Goal: Check status: Check status

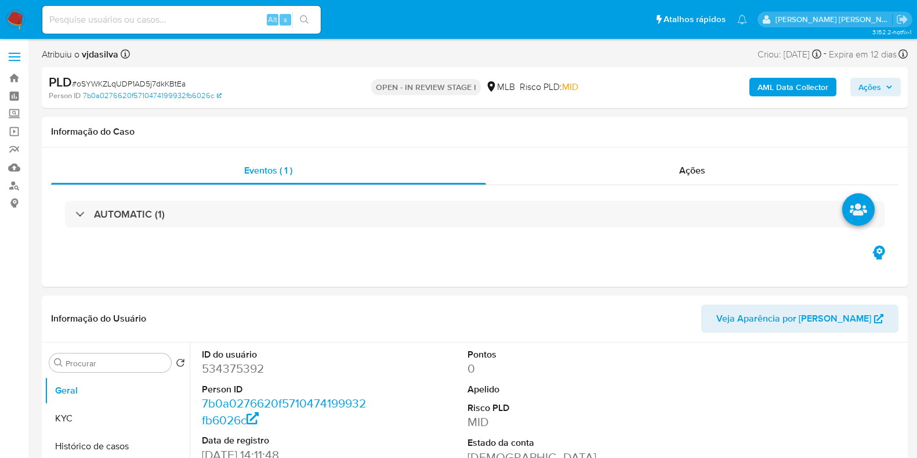
select select "10"
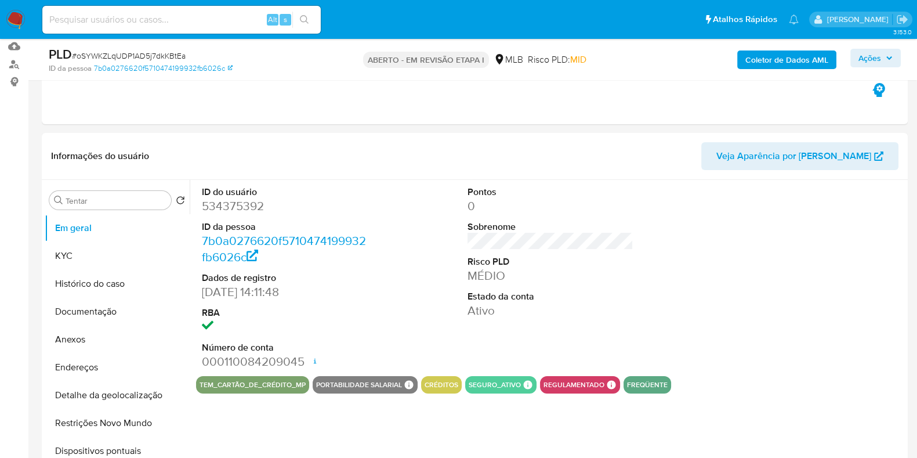
select select "10"
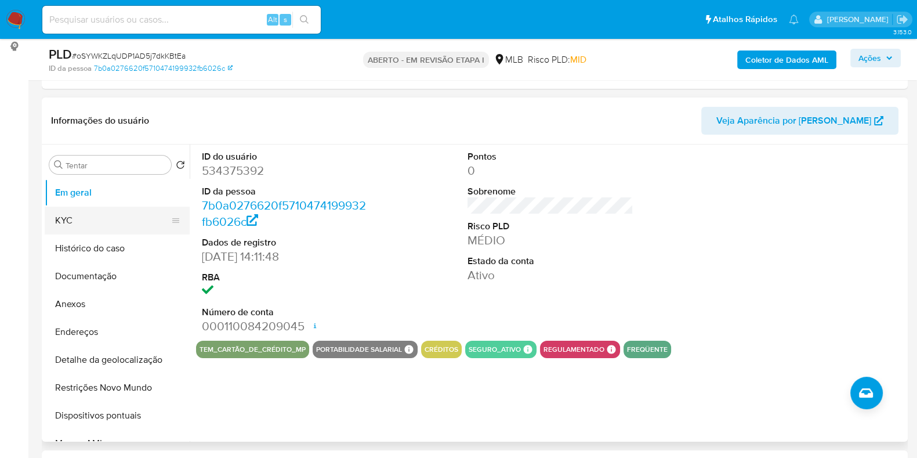
click at [84, 220] on button "KYC" at bounding box center [113, 220] width 136 height 28
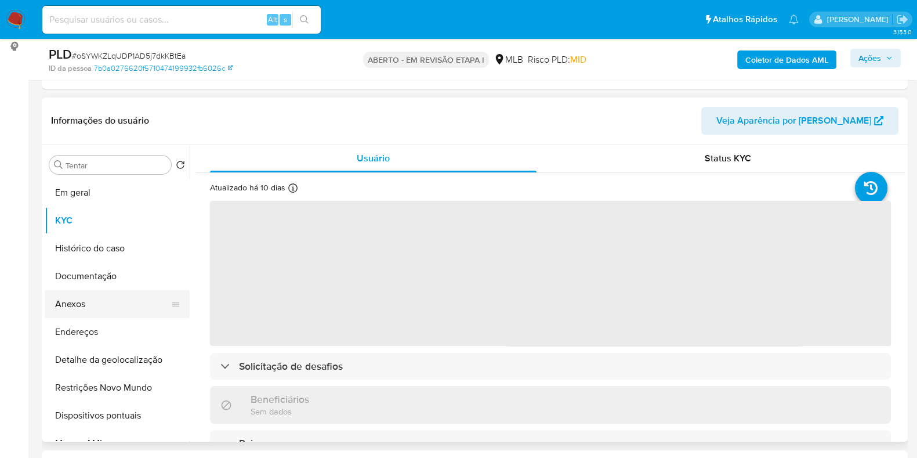
click at [96, 311] on button "Anexos" at bounding box center [113, 304] width 136 height 28
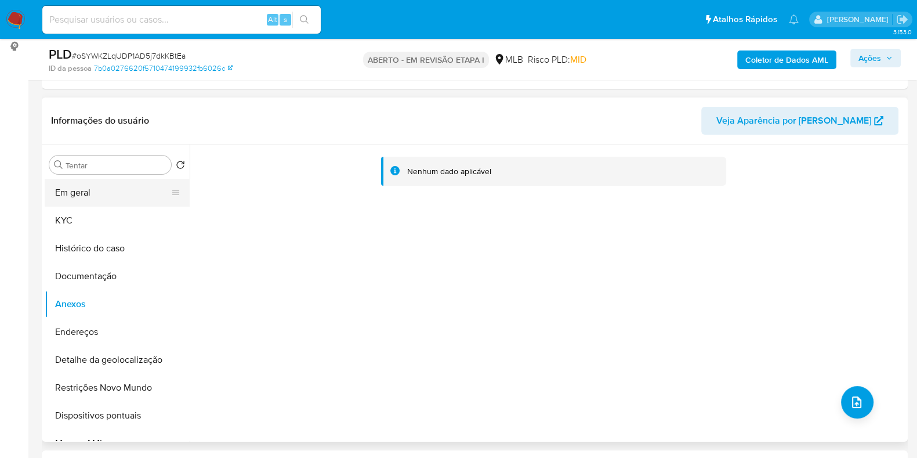
click at [63, 195] on button "Em geral" at bounding box center [113, 193] width 136 height 28
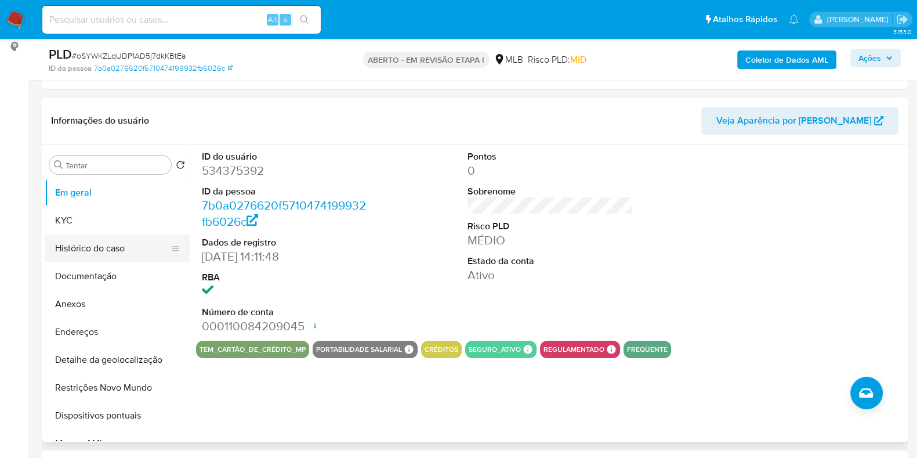
click at [96, 248] on button "Histórico do caso" at bounding box center [113, 248] width 136 height 28
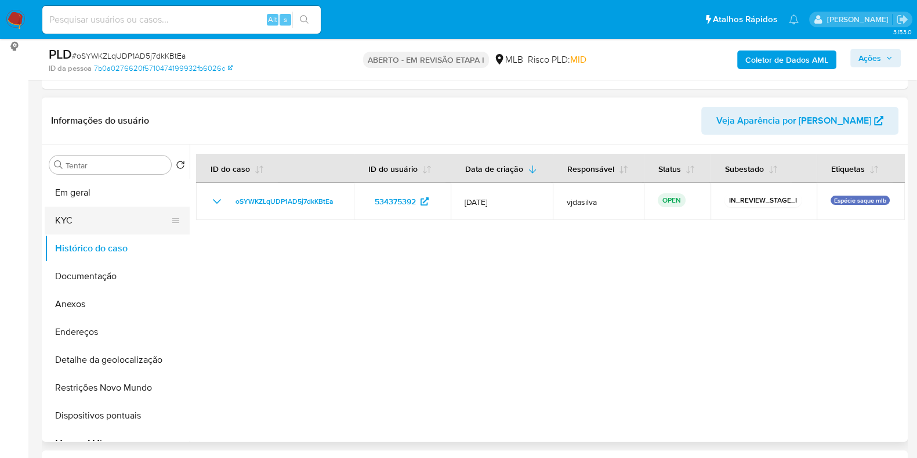
click at [101, 213] on button "KYC" at bounding box center [113, 220] width 136 height 28
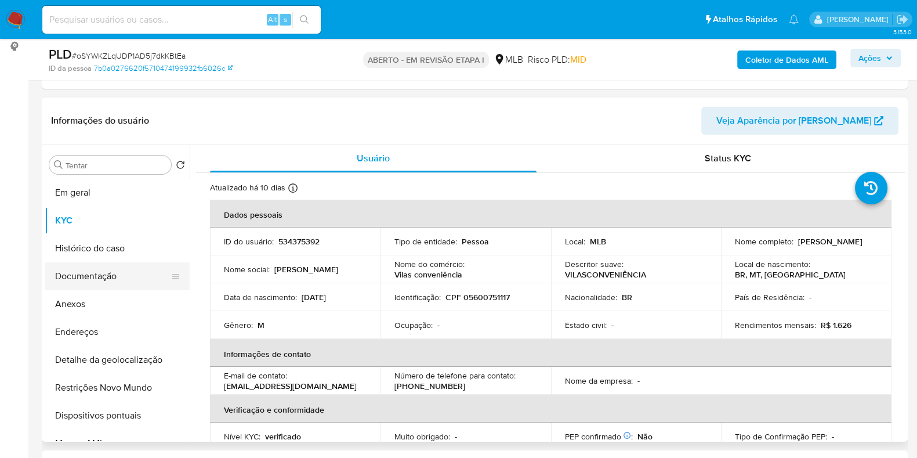
click at [136, 271] on button "Documentação" at bounding box center [113, 276] width 136 height 28
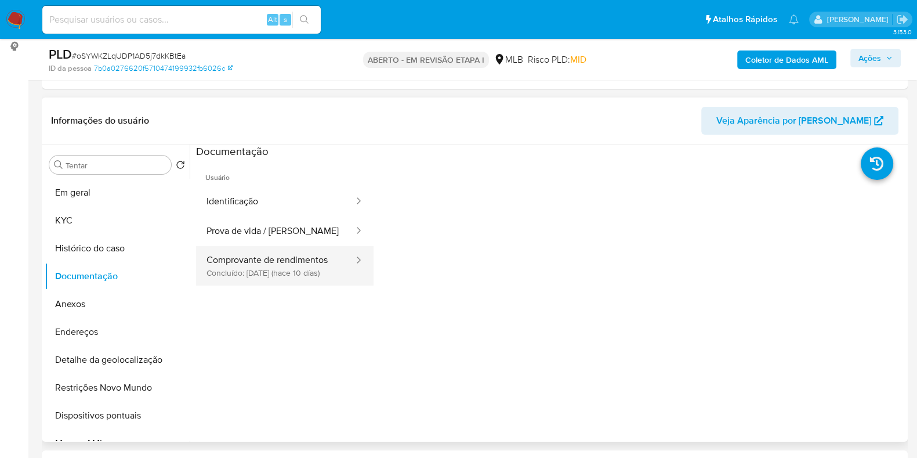
click at [293, 262] on button "Comprovante de rendimentos Concluído: 04/08/2025 (hace 10 días)" at bounding box center [275, 265] width 159 height 39
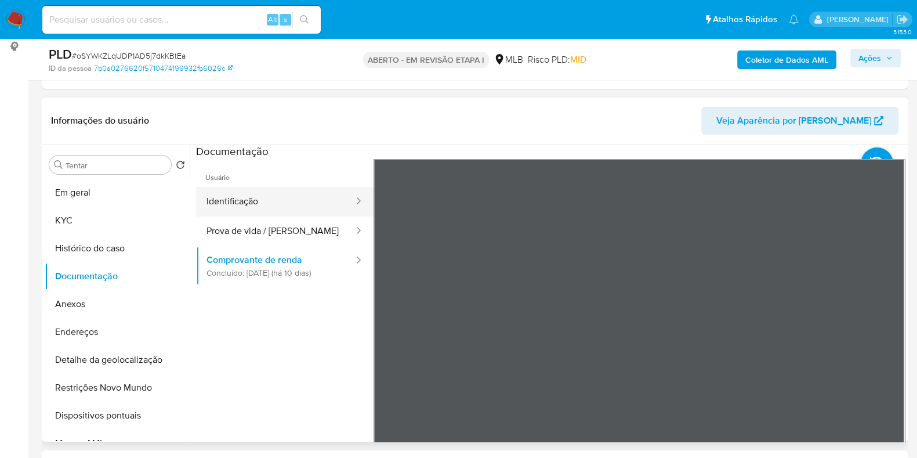
click at [252, 215] on button "Identificação" at bounding box center [275, 202] width 159 height 30
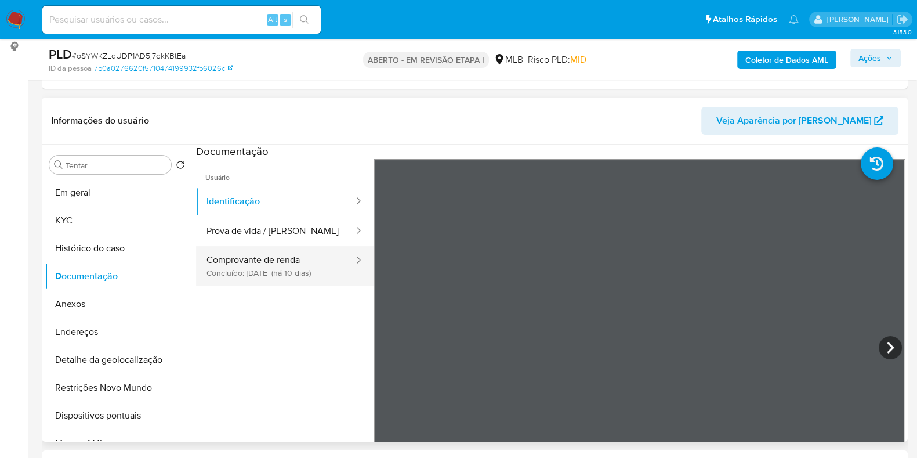
click at [306, 284] on div "Usuário Identificação Prova de vida / Selfie Comprovante de renda Concluído: 04…" at bounding box center [550, 344] width 709 height 371
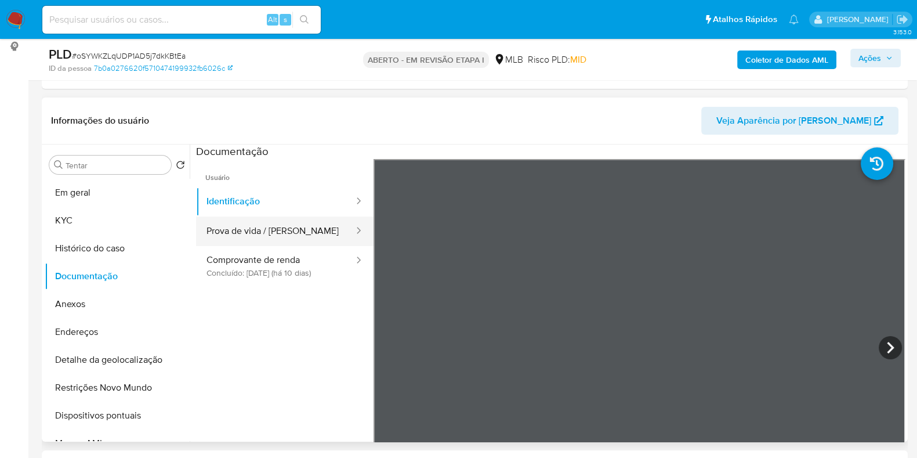
click at [238, 225] on button "Prova de vida / Selfie" at bounding box center [275, 231] width 159 height 30
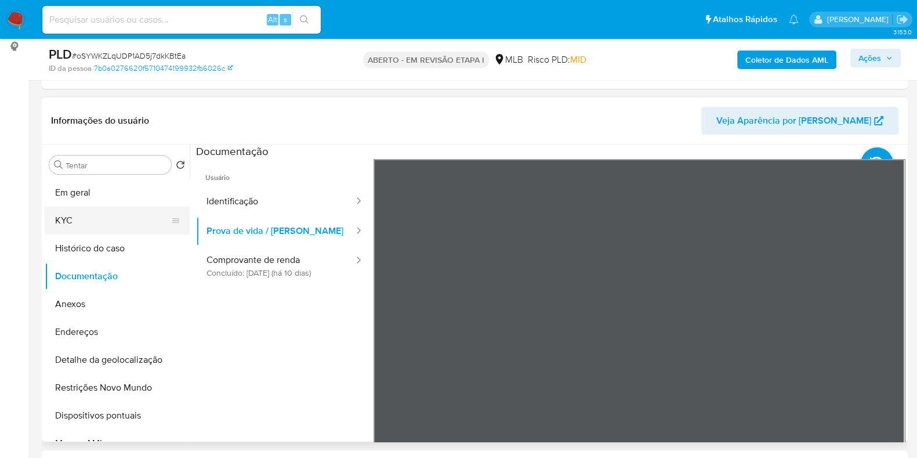
click at [116, 211] on button "KYC" at bounding box center [113, 220] width 136 height 28
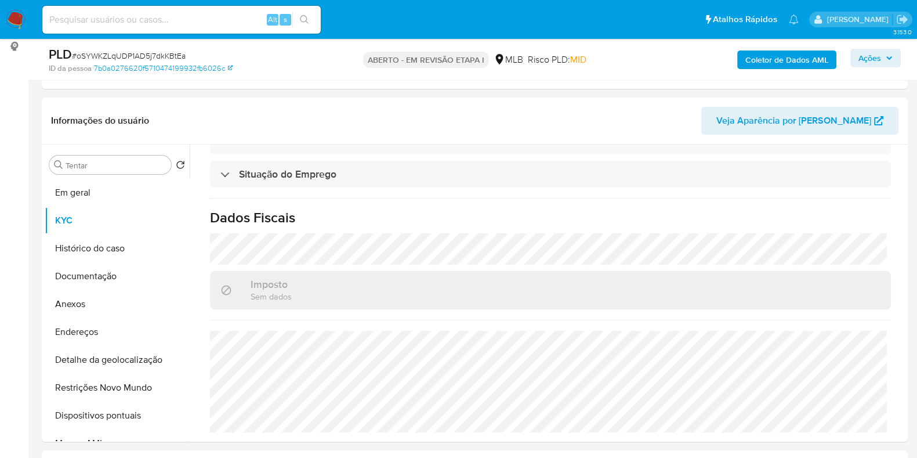
scroll to position [0, 0]
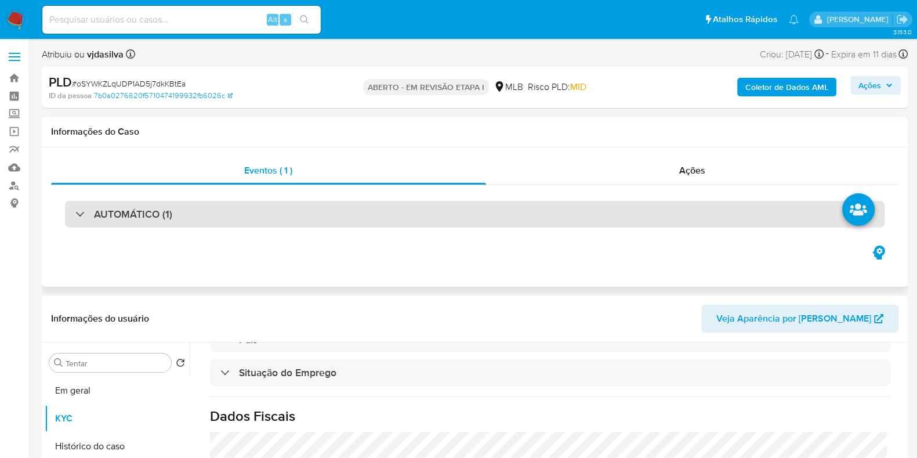
click at [533, 207] on div "AUTOMÁTICO (1)" at bounding box center [475, 214] width 820 height 27
